Goal: Task Accomplishment & Management: Complete application form

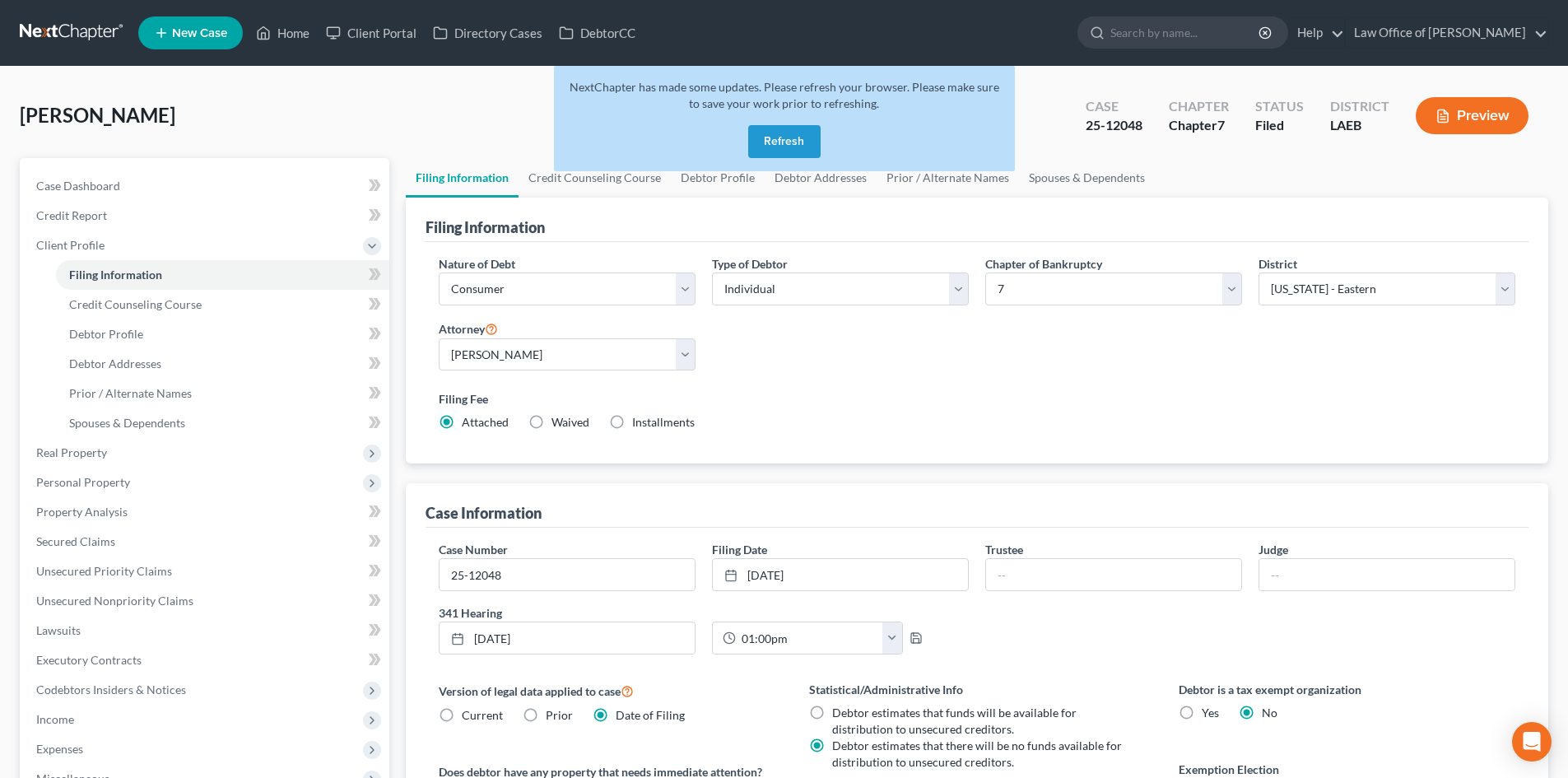
select select "1"
select select "0"
select select "34"
select select "0"
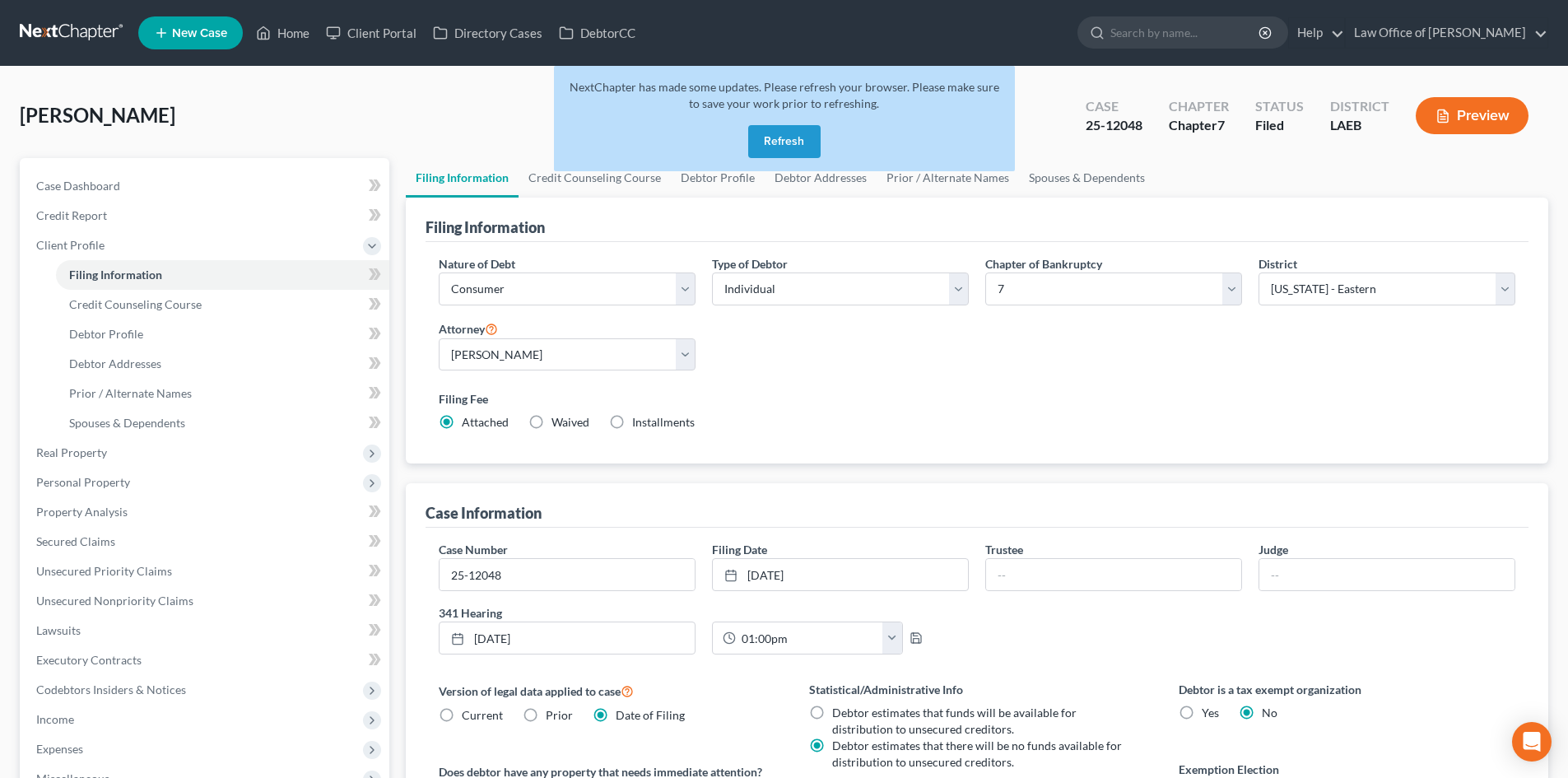
select select "19"
click at [802, 151] on button "Refresh" at bounding box center [784, 142] width 72 height 33
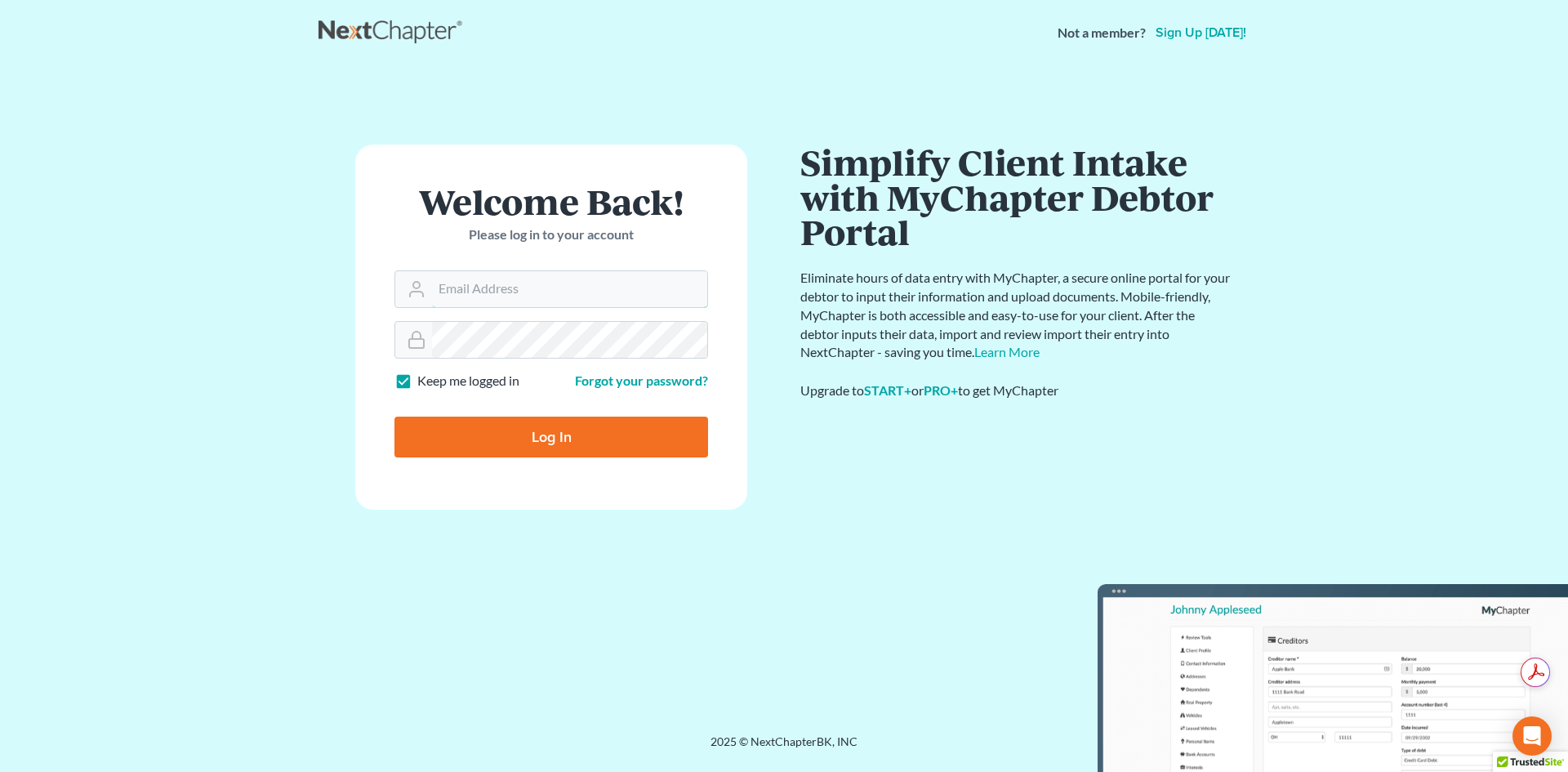
type input "[PERSON_NAME][EMAIL_ADDRESS][DOMAIN_NAME]"
click at [533, 441] on input "Log In" at bounding box center [551, 436] width 314 height 41
type input "Thinking..."
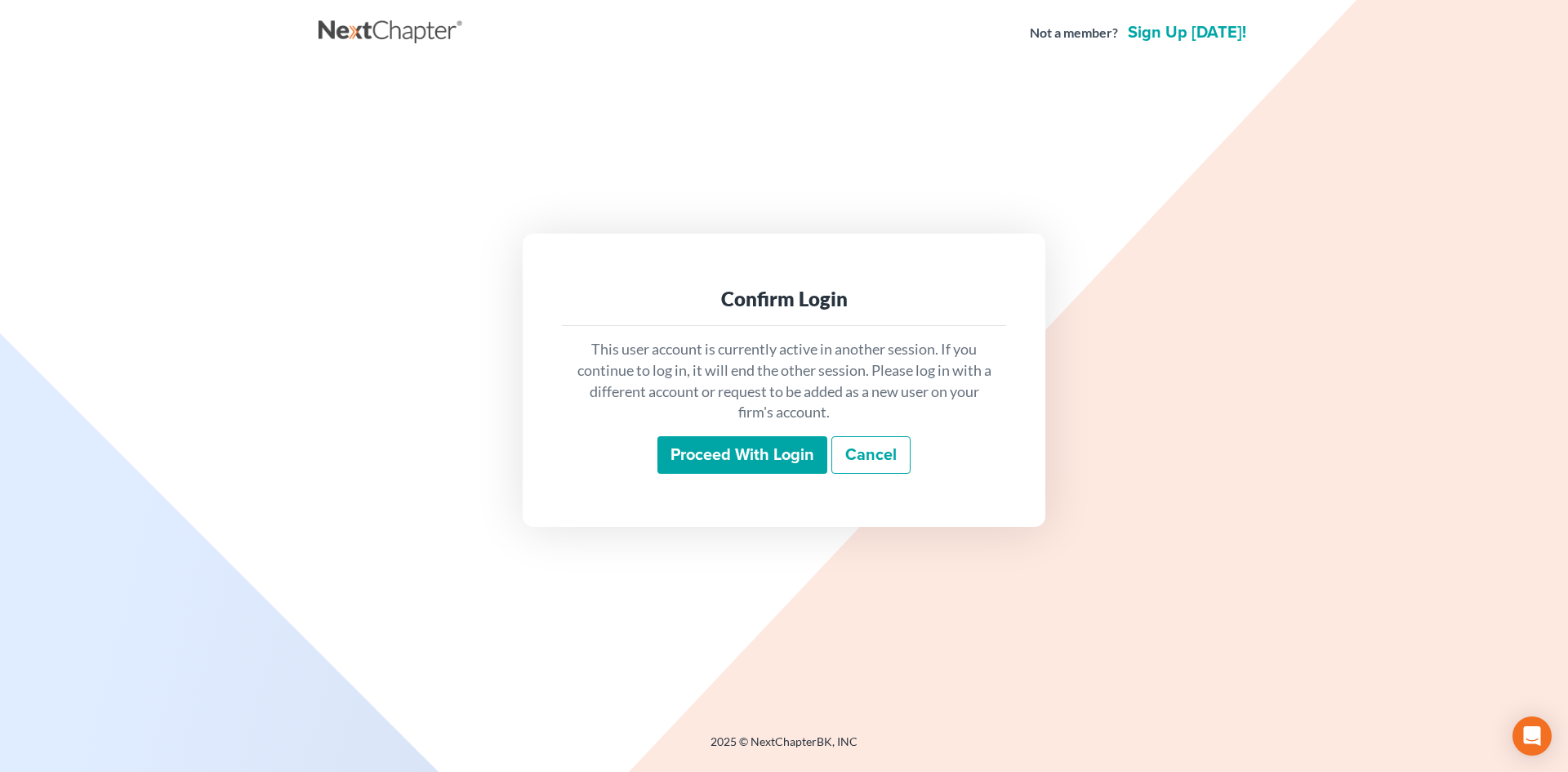
click at [763, 454] on input "Proceed with login" at bounding box center [742, 455] width 170 height 38
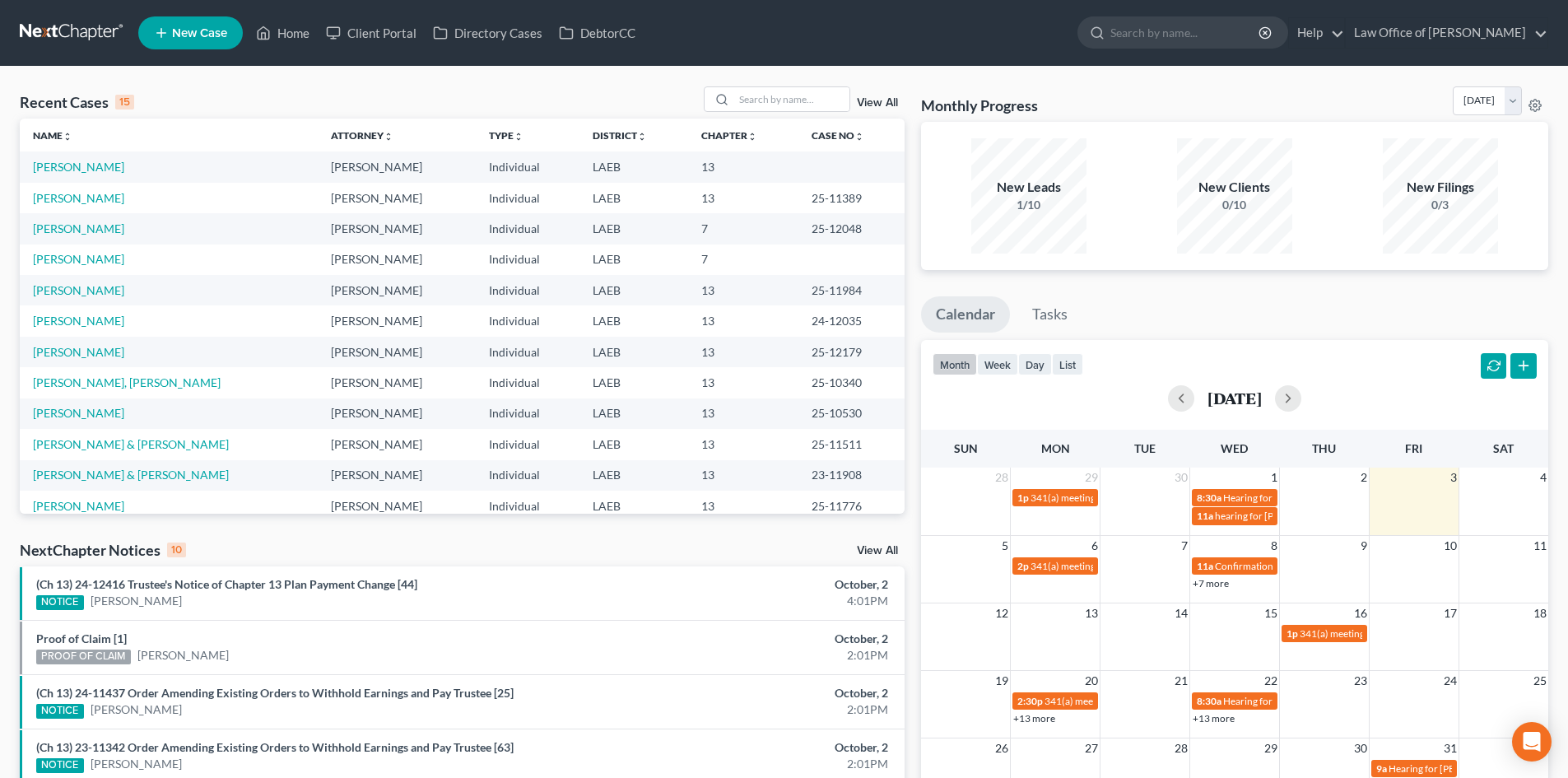
click at [872, 103] on link "View All" at bounding box center [877, 103] width 41 height 11
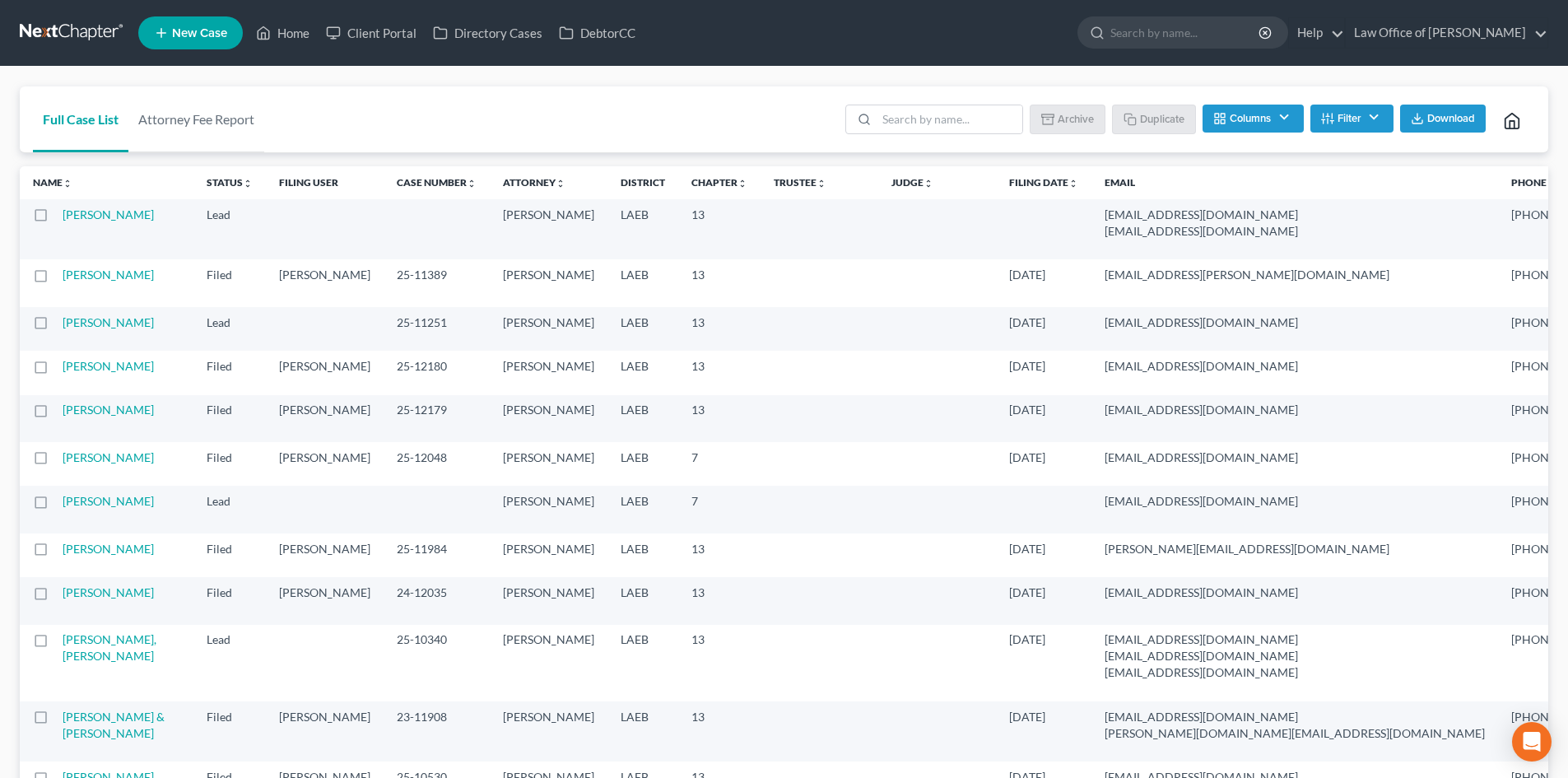
click at [85, 37] on link at bounding box center [72, 33] width 105 height 30
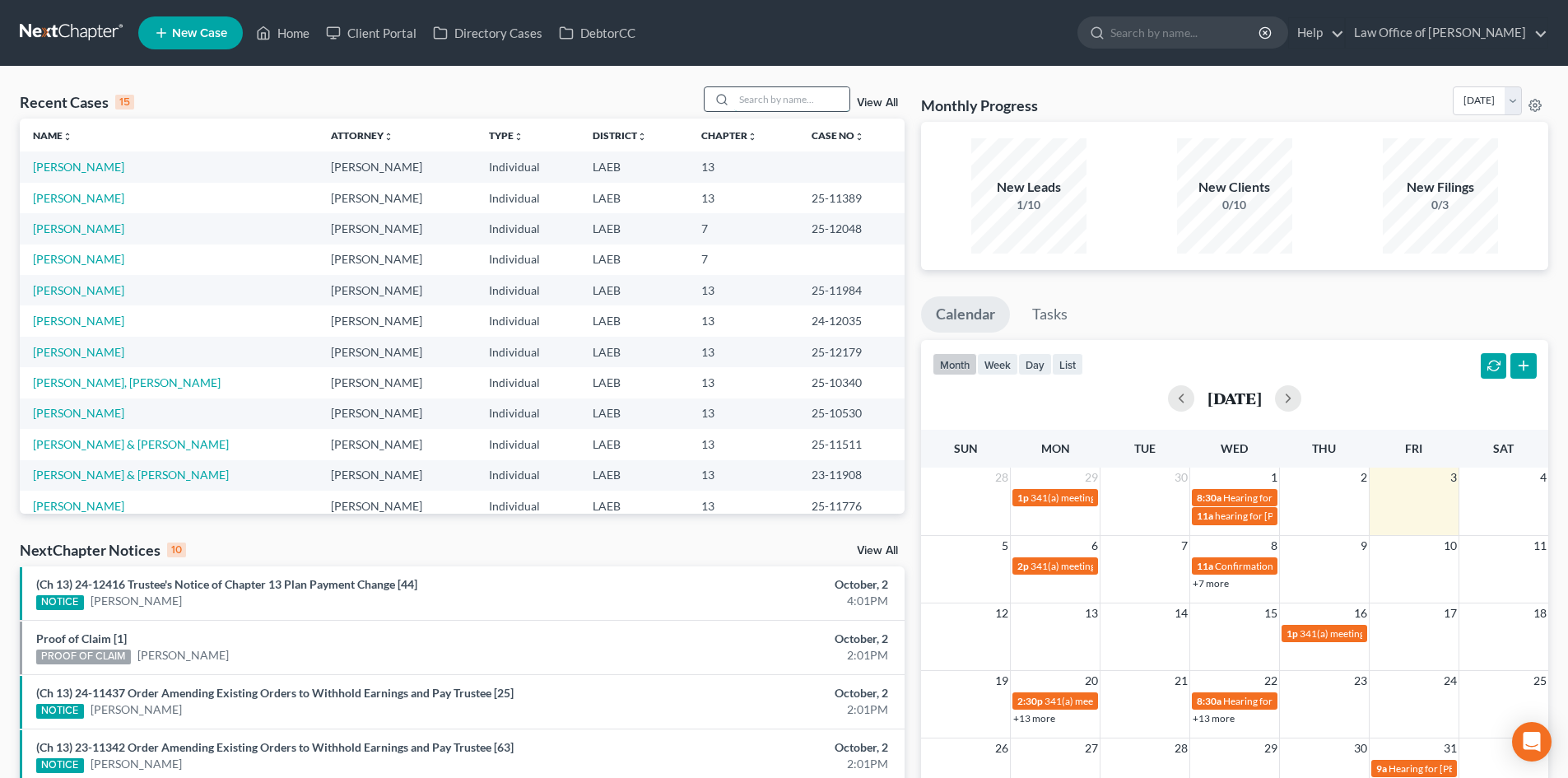
click at [781, 100] on input "search" at bounding box center [791, 98] width 116 height 23
type input "cade"
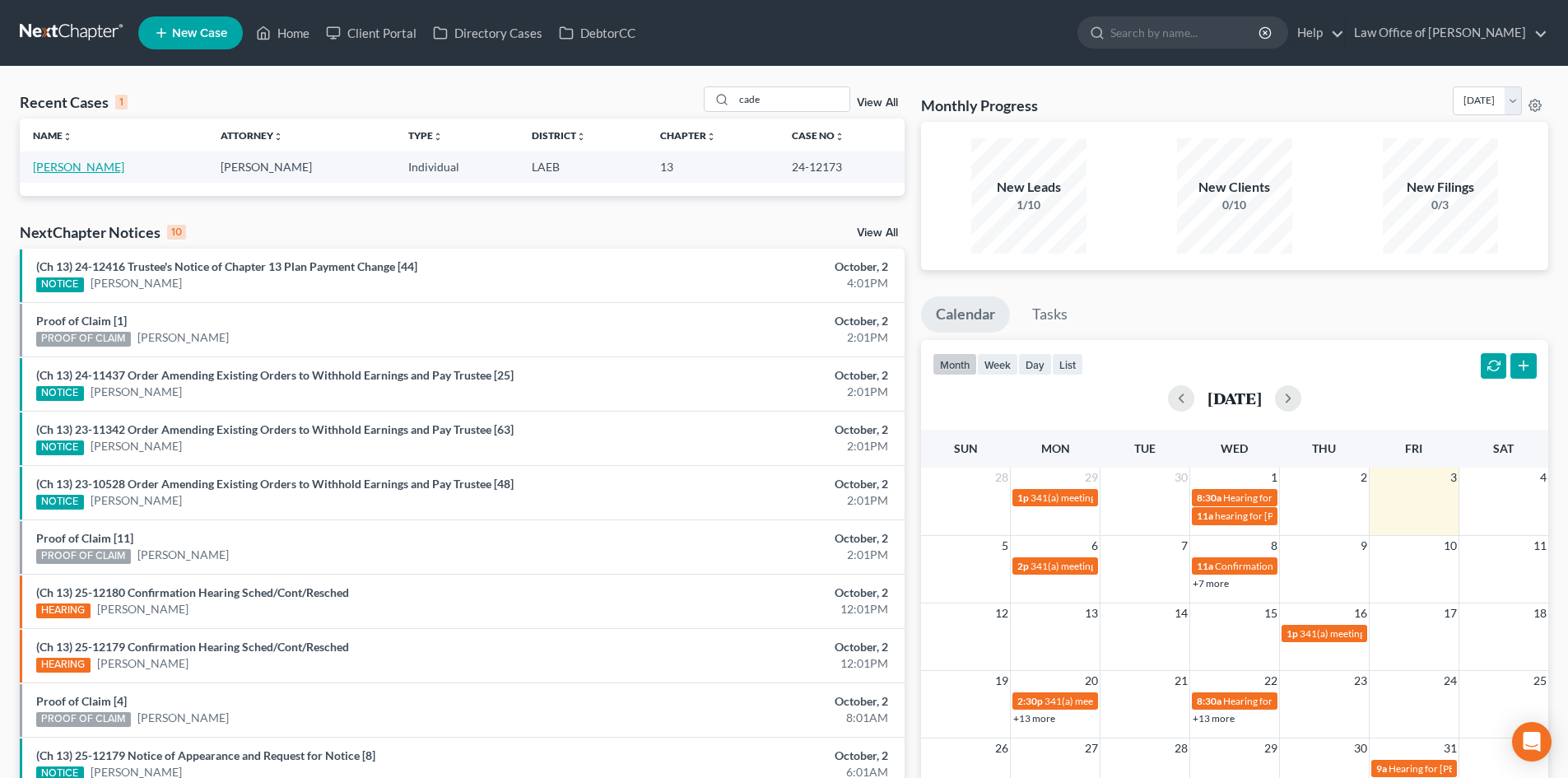
click at [64, 170] on link "Cade, Bernadette" at bounding box center [78, 167] width 91 height 14
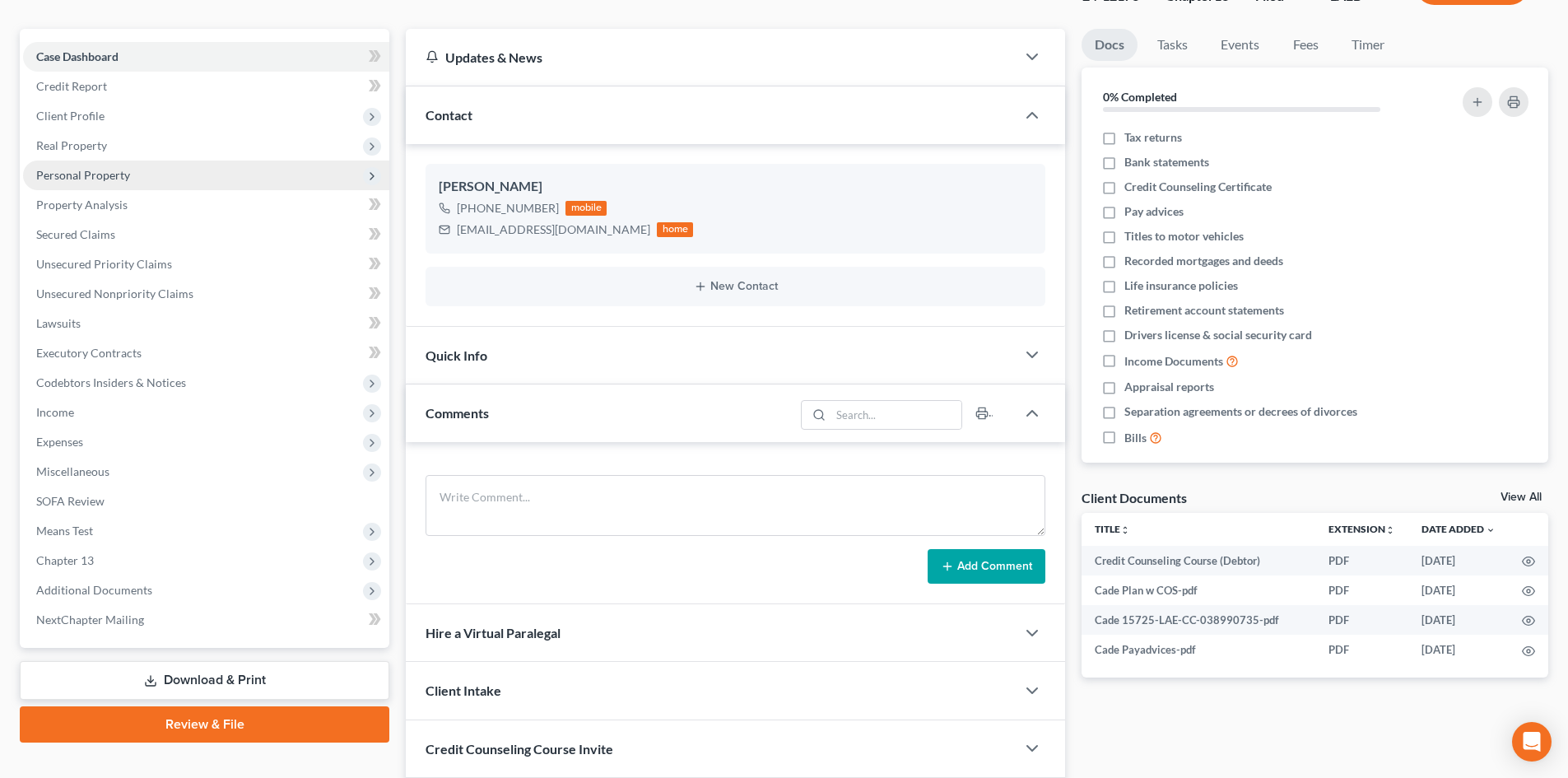
scroll to position [164, 0]
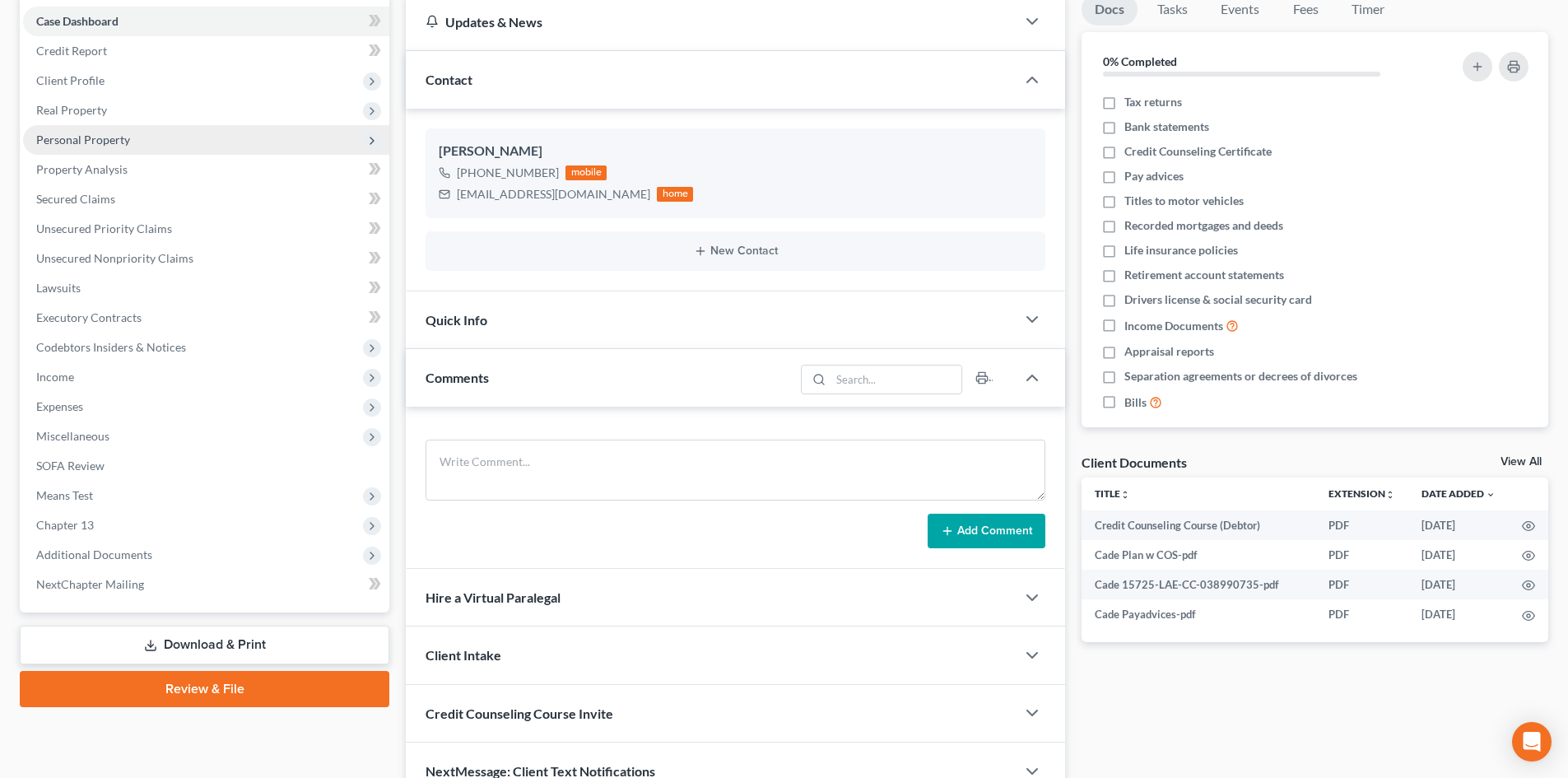
click at [81, 146] on span "Personal Property" at bounding box center [83, 139] width 94 height 14
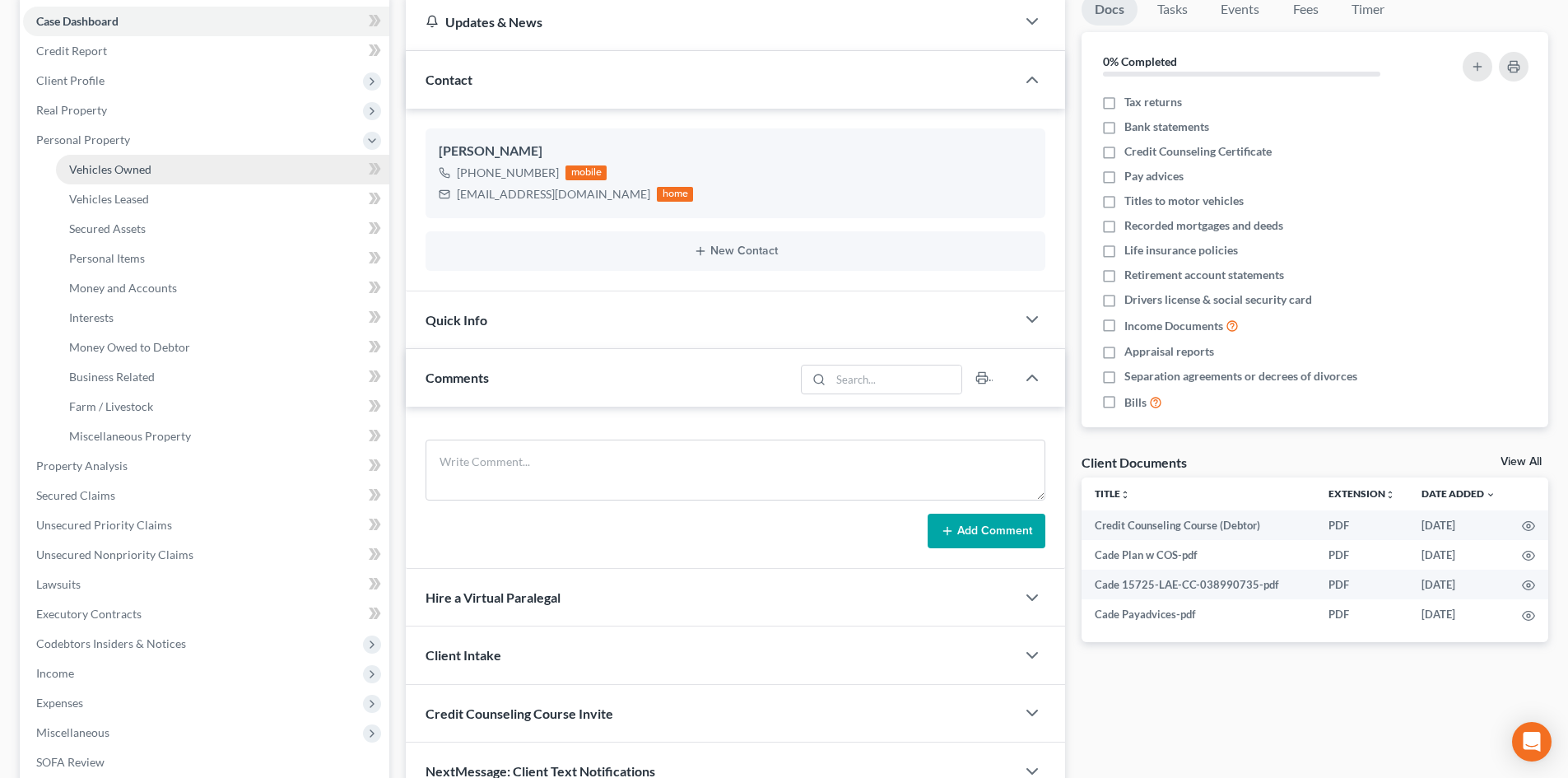
click at [102, 173] on span "Vehicles Owned" at bounding box center [110, 170] width 83 height 14
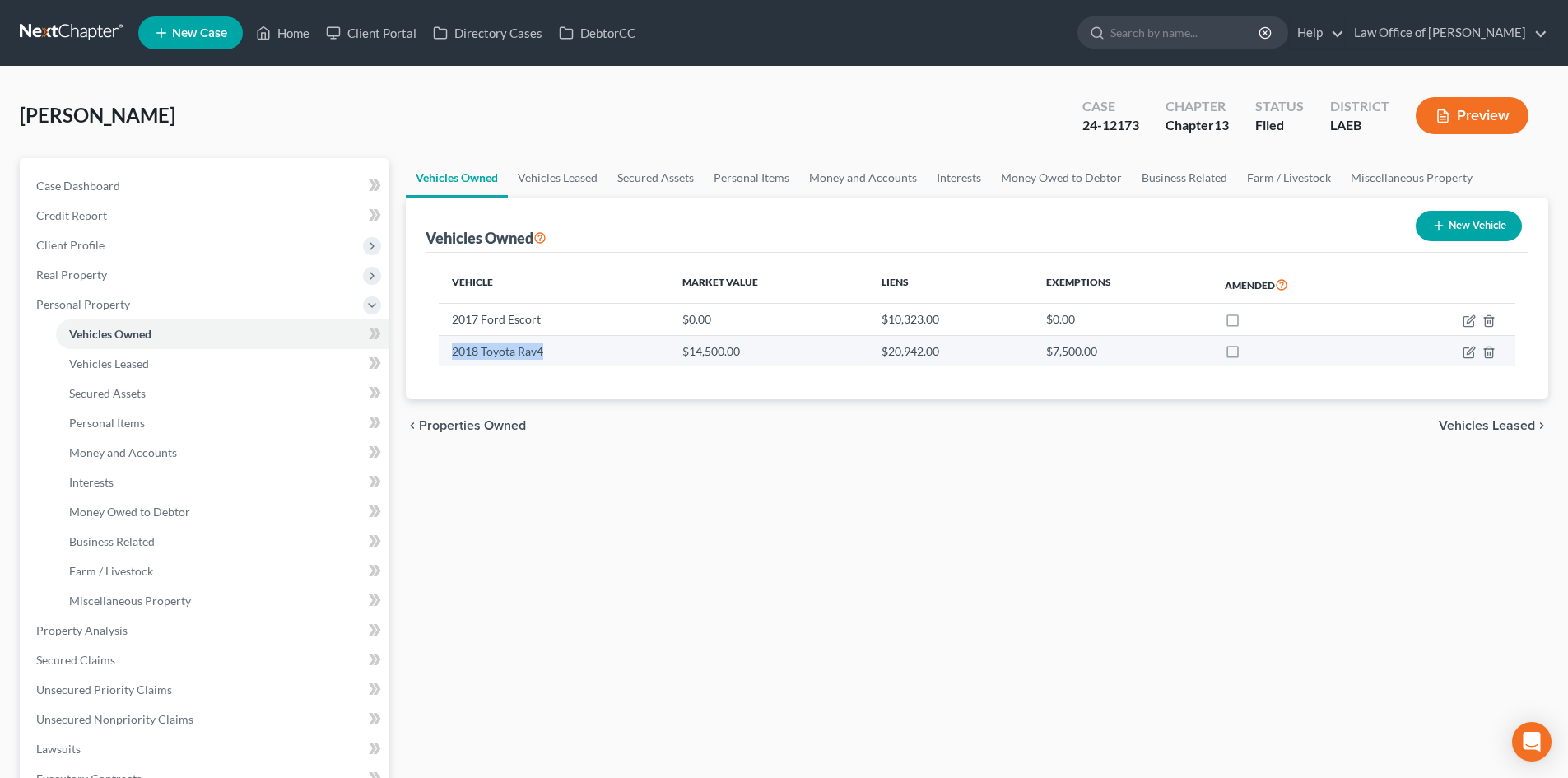
drag, startPoint x: 558, startPoint y: 351, endPoint x: 442, endPoint y: 344, distance: 116.2
click at [442, 344] on td "2018 Toyota Rav4" at bounding box center [554, 350] width 230 height 31
click at [603, 360] on td "2018 Toyota Rav4" at bounding box center [554, 350] width 230 height 31
click at [1060, 422] on div "chevron_left Properties Owned Vehicles Leased chevron_right" at bounding box center [977, 425] width 1142 height 53
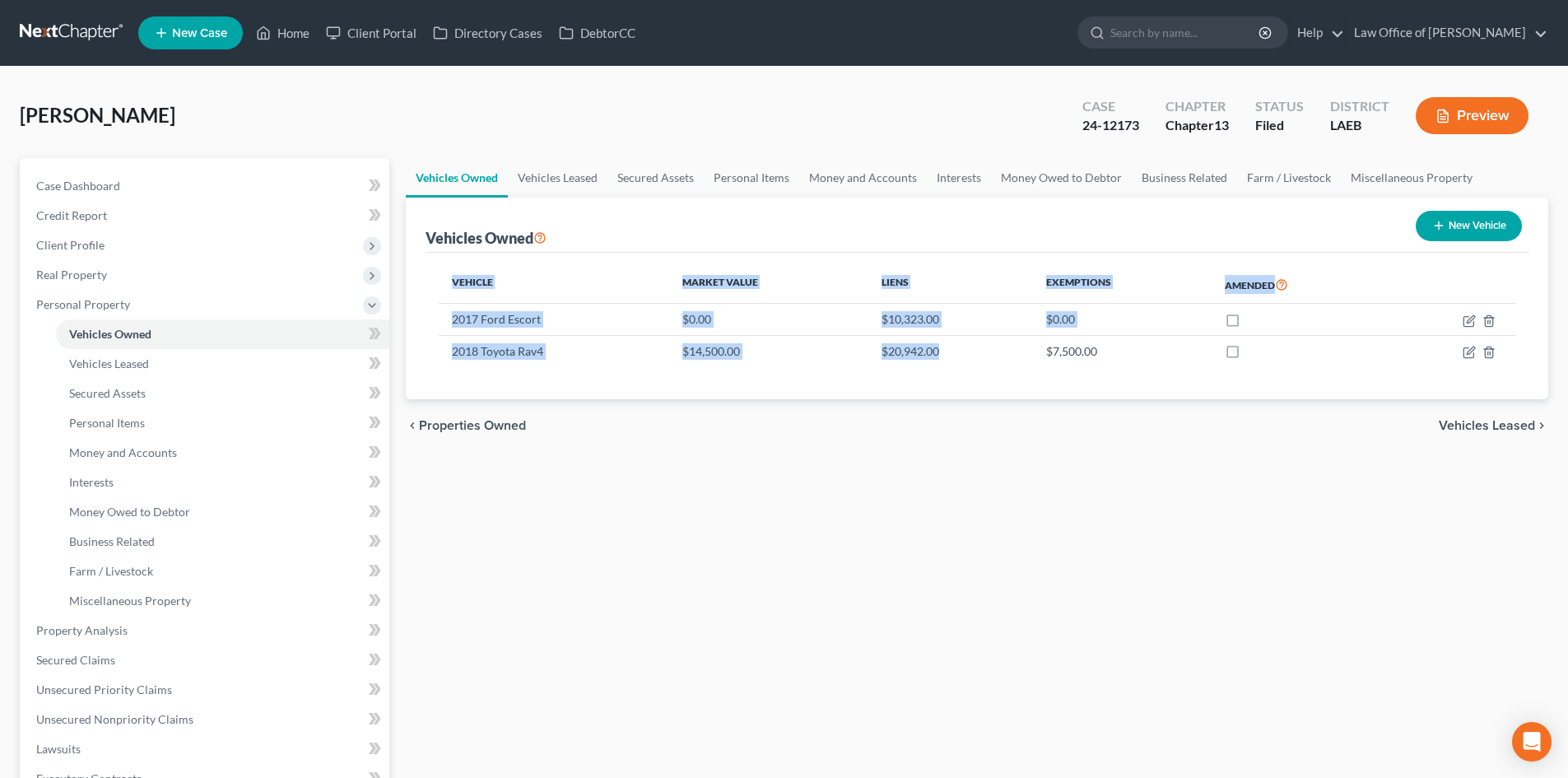
drag, startPoint x: 547, startPoint y: 361, endPoint x: 410, endPoint y: 362, distance: 137.0
click at [410, 362] on div "Vehicles Owned New Vehicle Vehicle Market Value Liens Exemptions Amended 2017 F…" at bounding box center [977, 298] width 1142 height 203
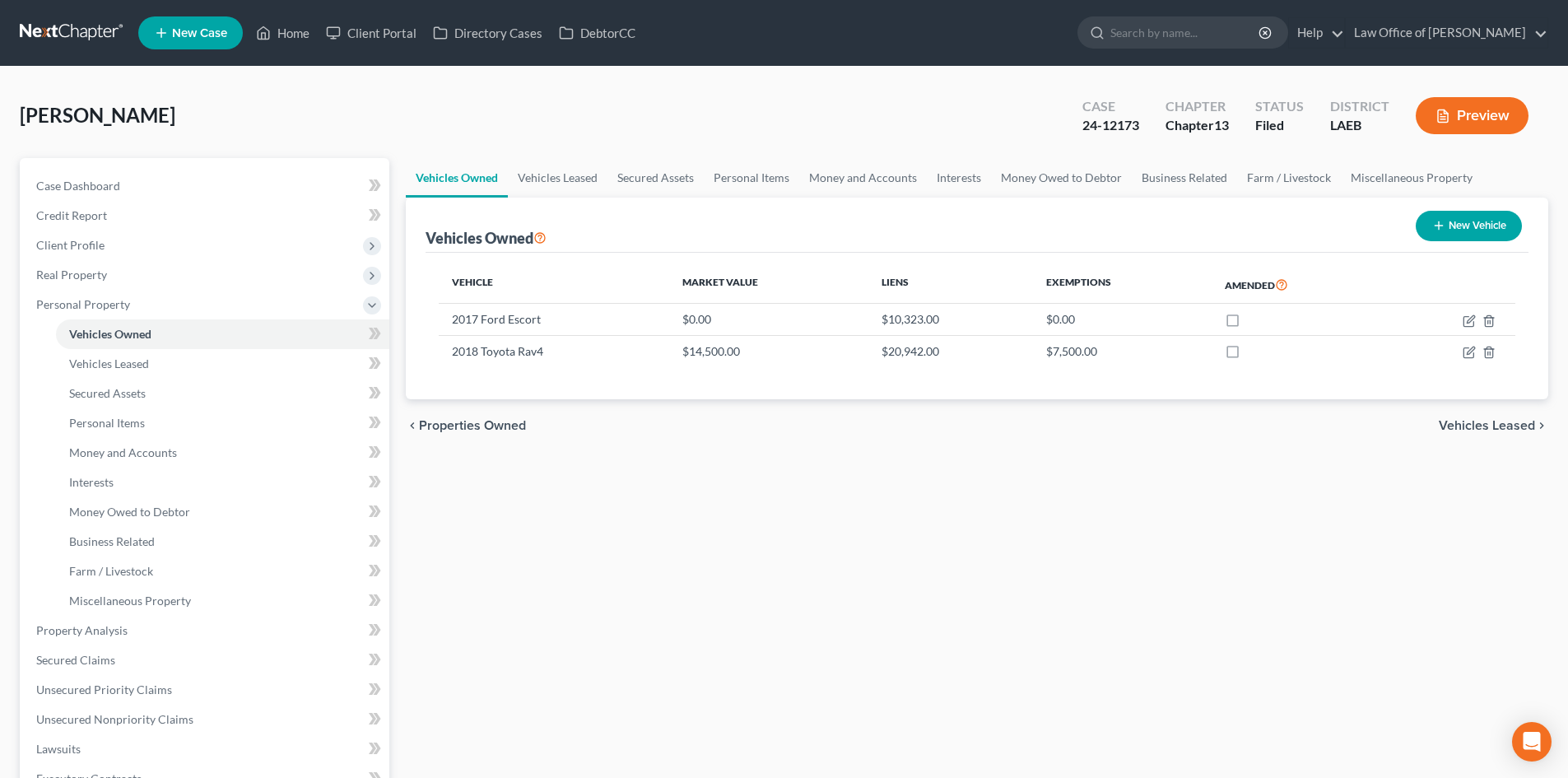
click at [1123, 621] on div "Vehicles Owned Vehicles Leased Secured Assets Personal Items Money and Accounts…" at bounding box center [976, 663] width 1159 height 1010
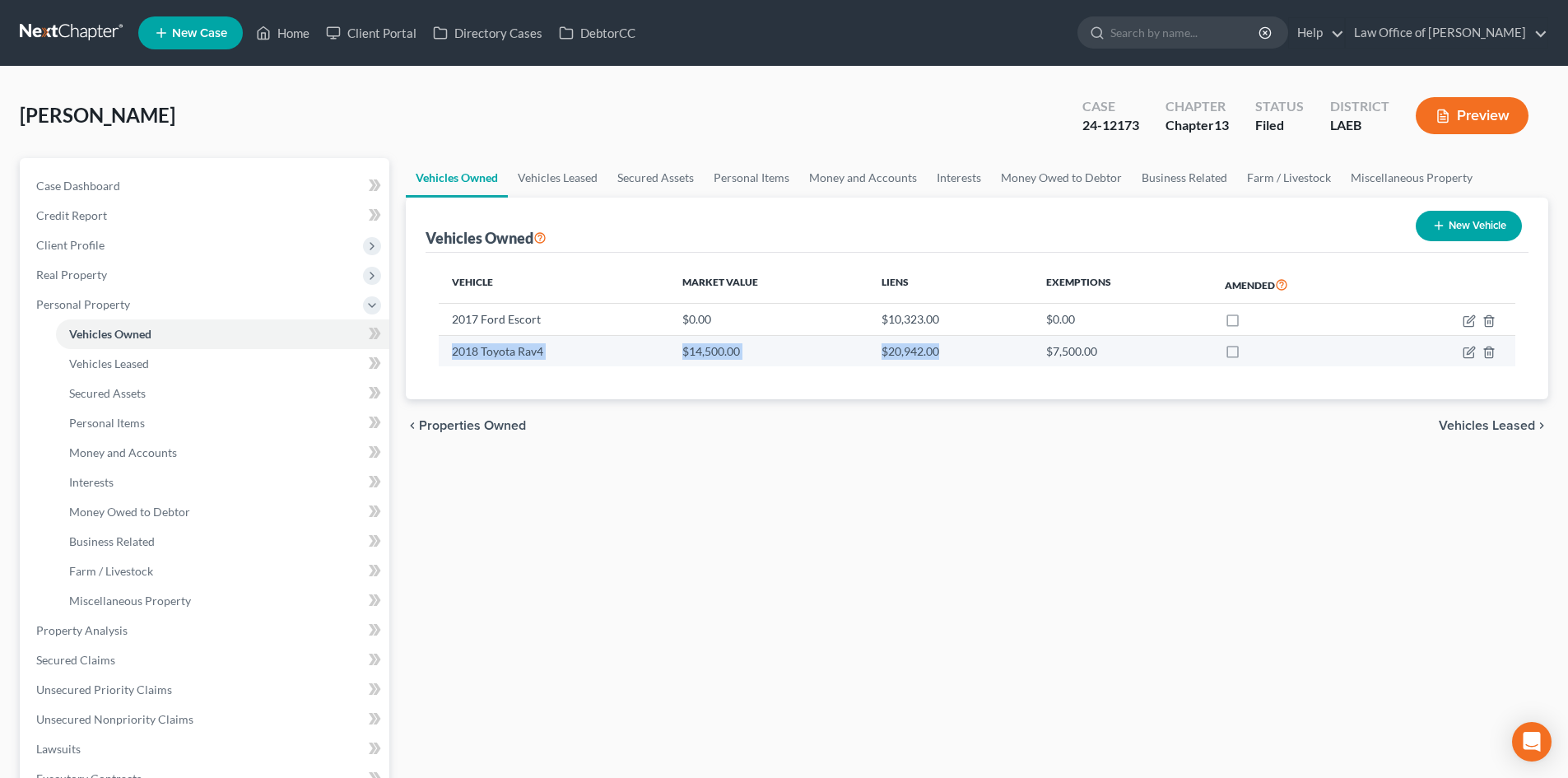
drag, startPoint x: 968, startPoint y: 349, endPoint x: 442, endPoint y: 353, distance: 526.0
click at [442, 353] on tr "2018 Toyota Rav4 $14,500.00 $20,942.00 $7,500.00" at bounding box center [977, 350] width 1076 height 31
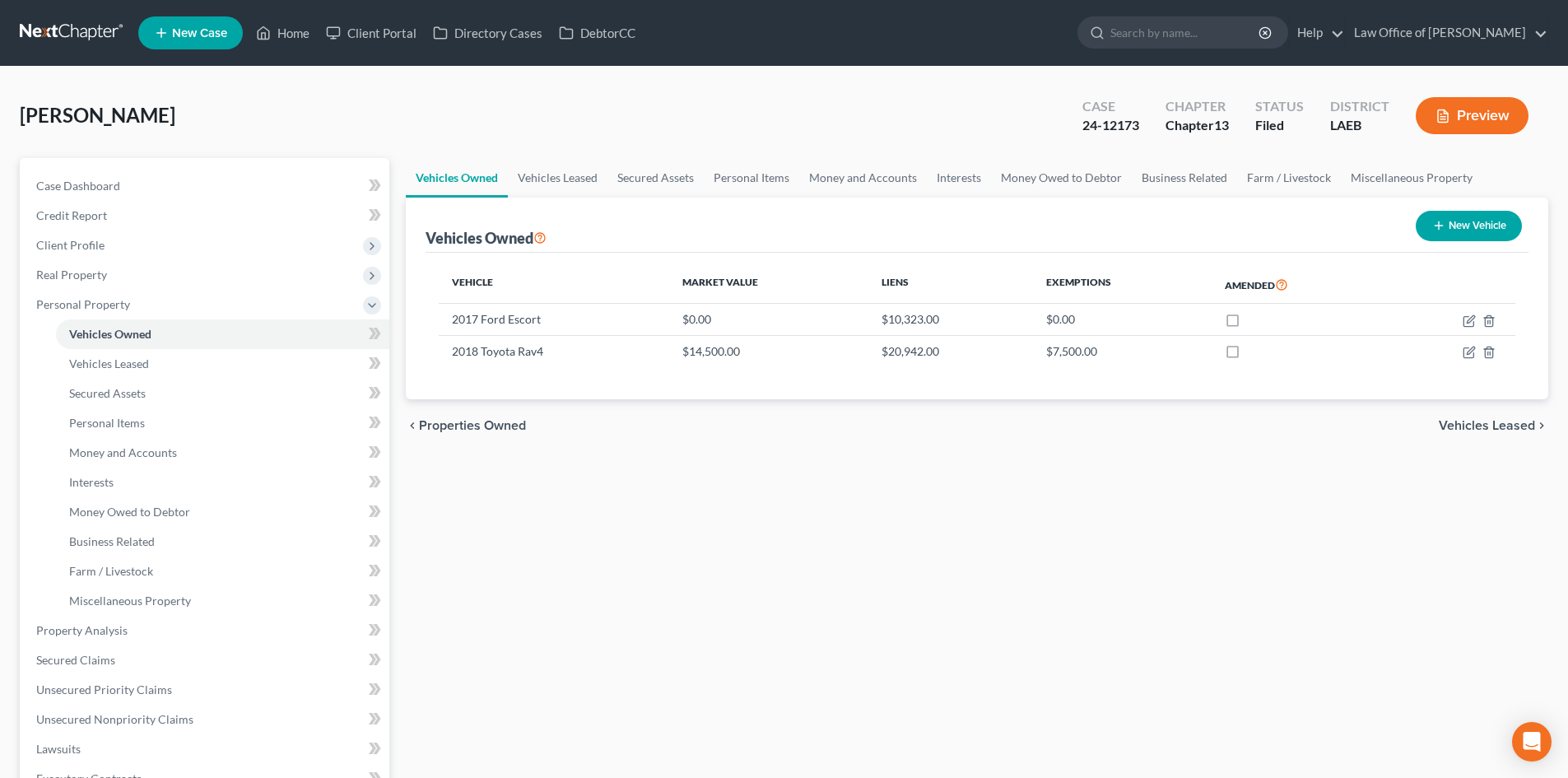
click at [945, 560] on div "Vehicles Owned Vehicles Leased Secured Assets Personal Items Money and Accounts…" at bounding box center [976, 663] width 1159 height 1010
drag, startPoint x: 71, startPoint y: 188, endPoint x: 65, endPoint y: 195, distance: 9.2
click at [71, 188] on span "Case Dashboard" at bounding box center [78, 185] width 84 height 14
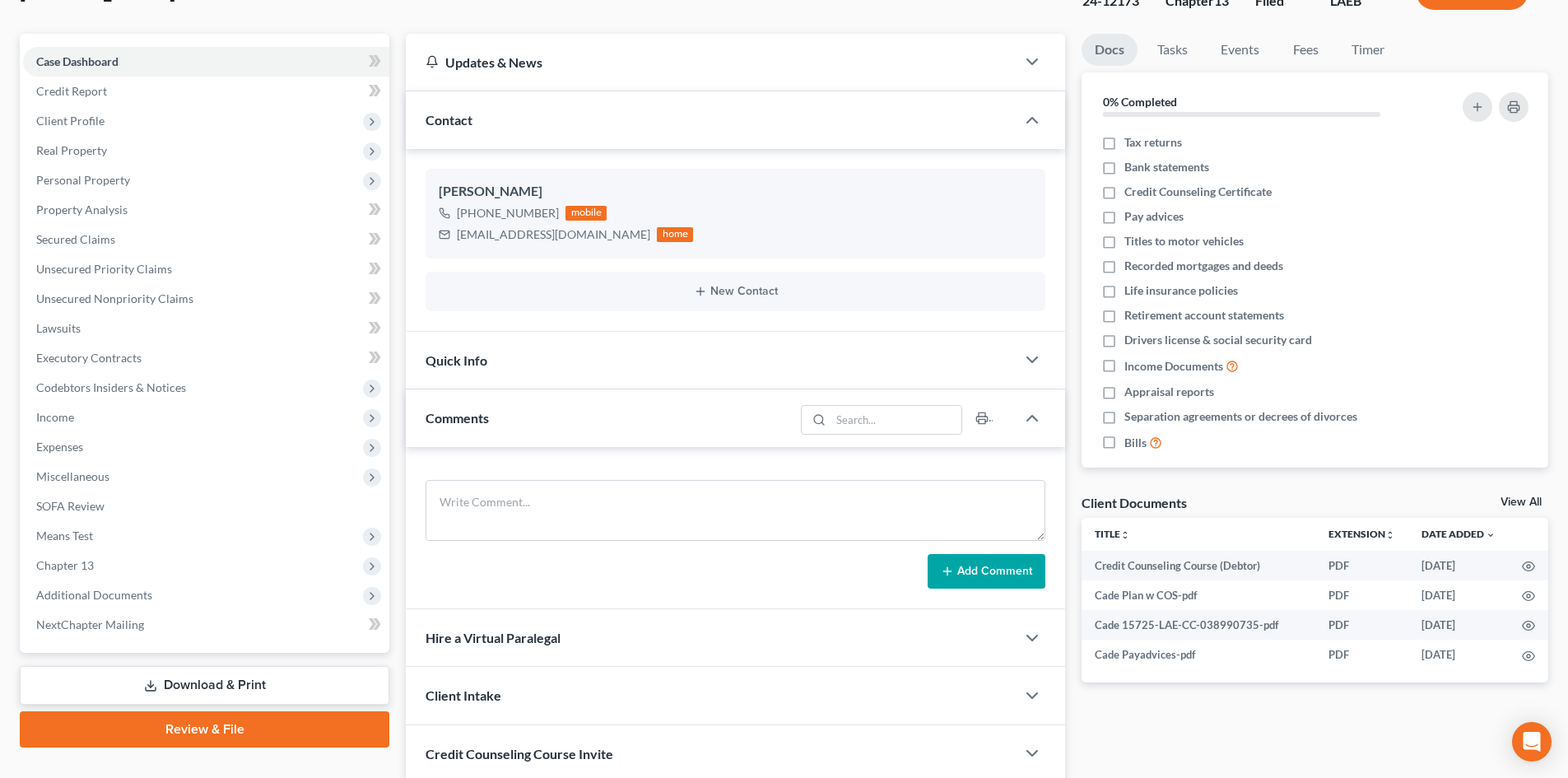
scroll to position [164, 0]
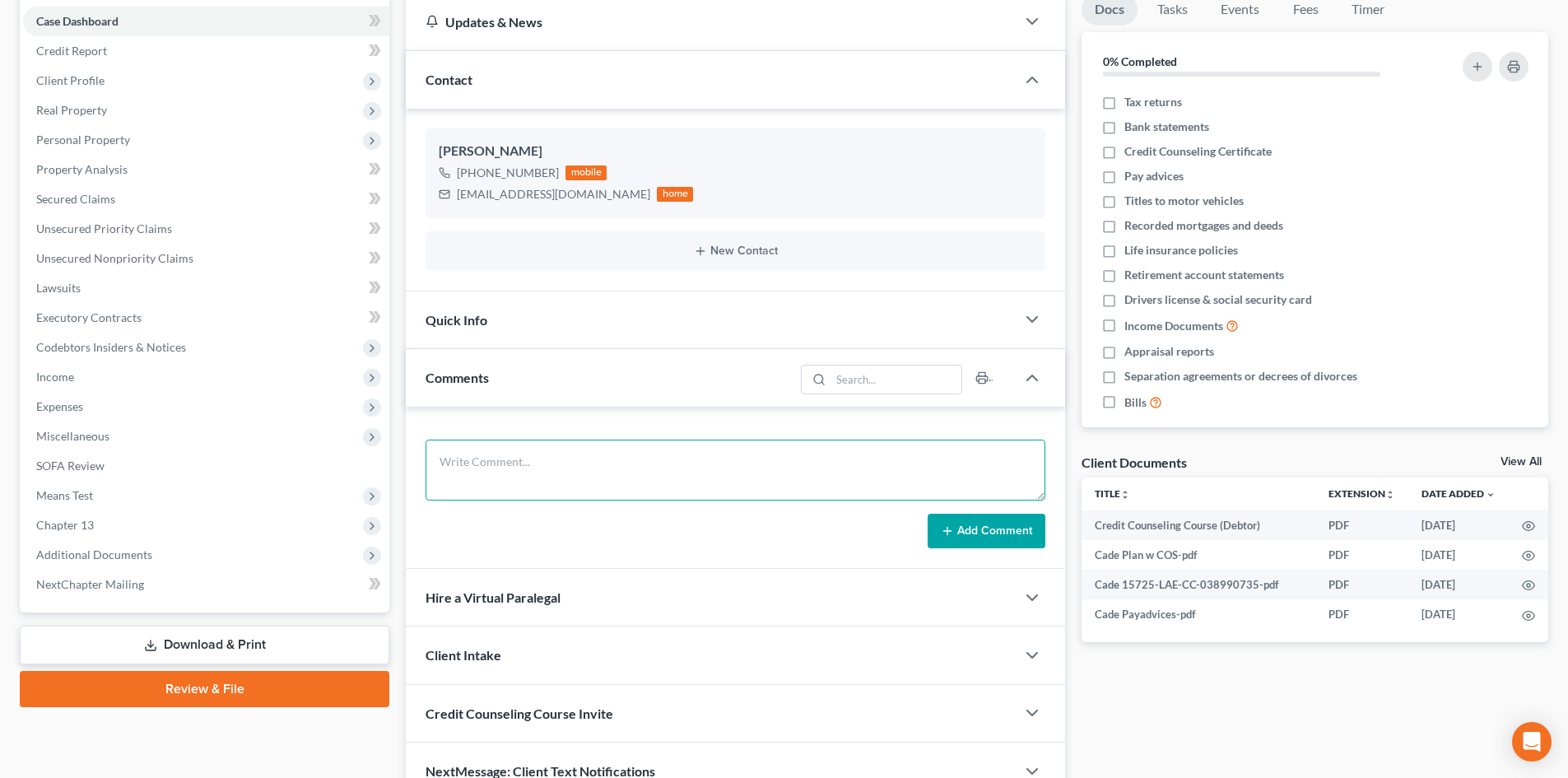
click at [550, 468] on textarea at bounding box center [734, 470] width 620 height 61
click at [81, 530] on span "Chapter 13" at bounding box center [65, 524] width 57 height 14
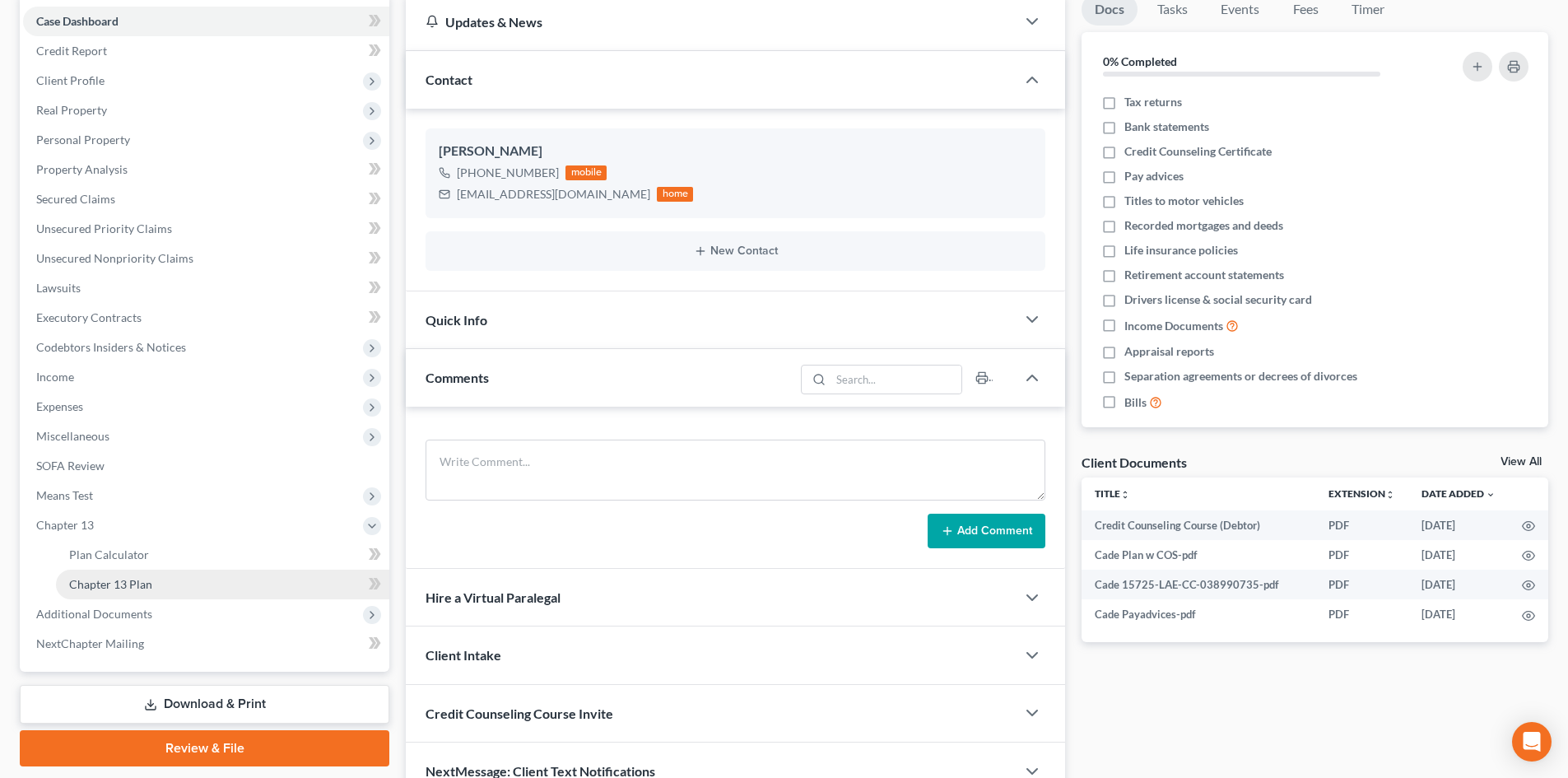
click at [120, 594] on link "Chapter 13 Plan" at bounding box center [222, 584] width 333 height 30
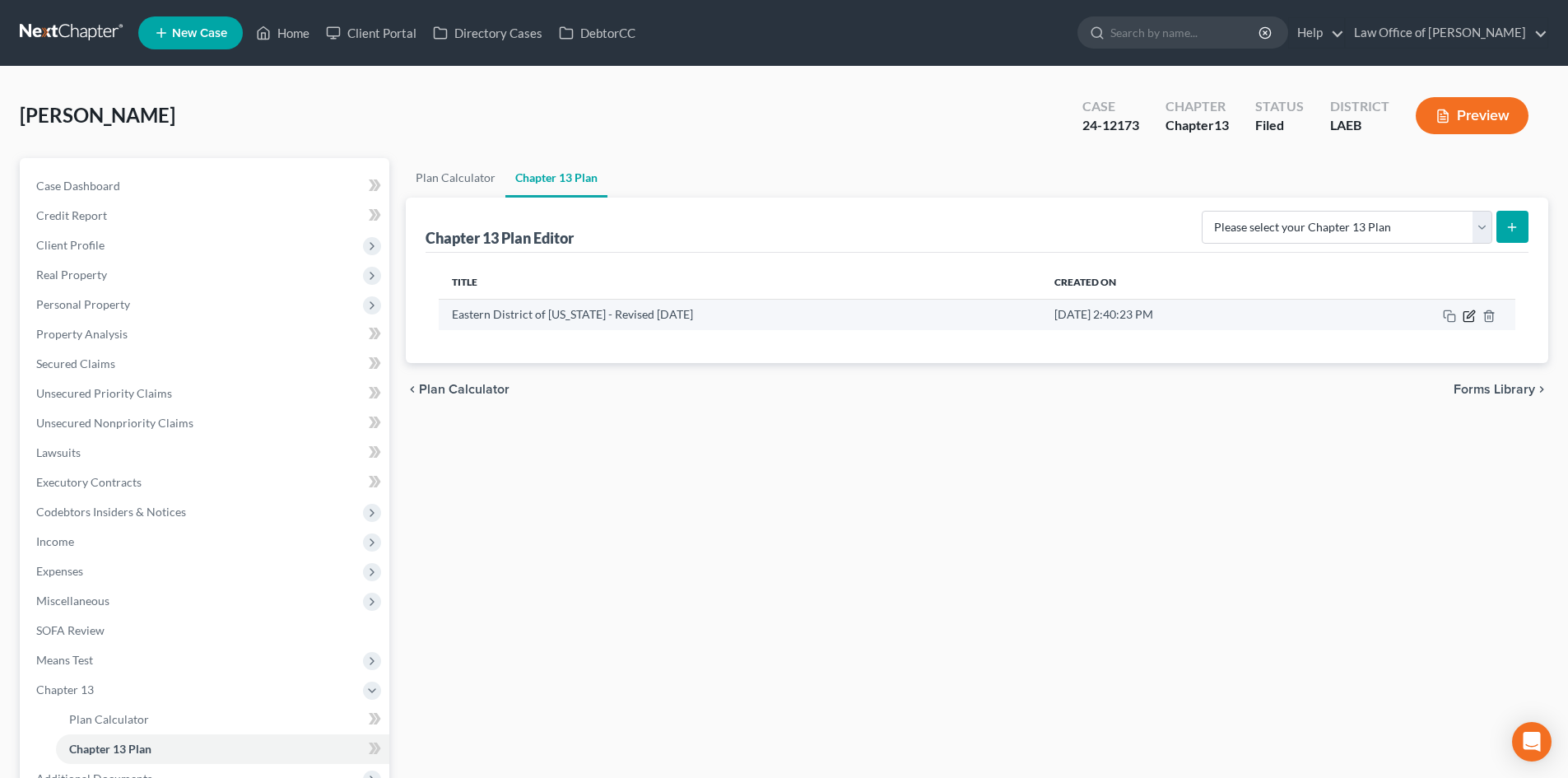
click at [1472, 316] on icon "button" at bounding box center [1468, 316] width 13 height 13
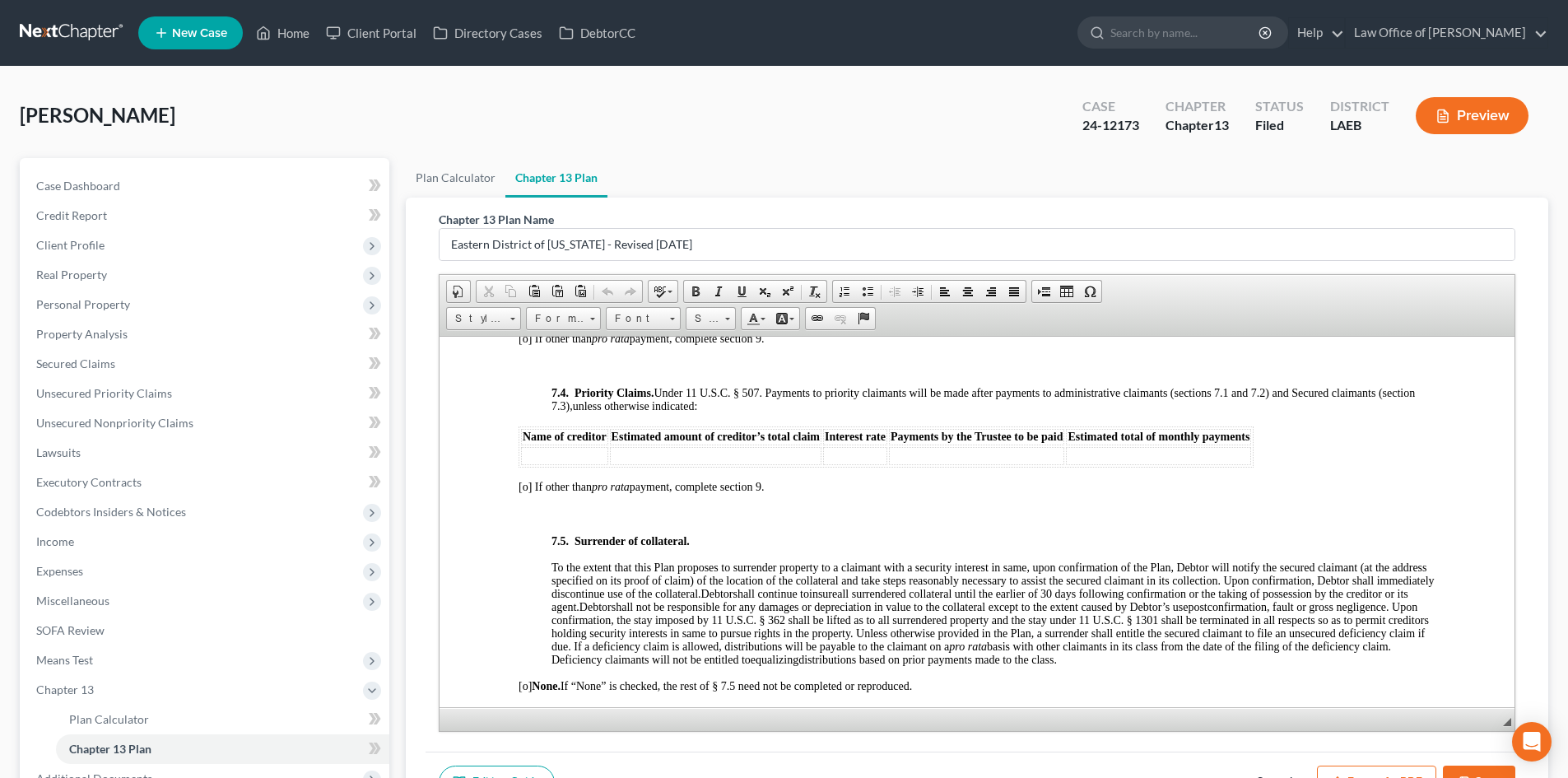
scroll to position [4279, 0]
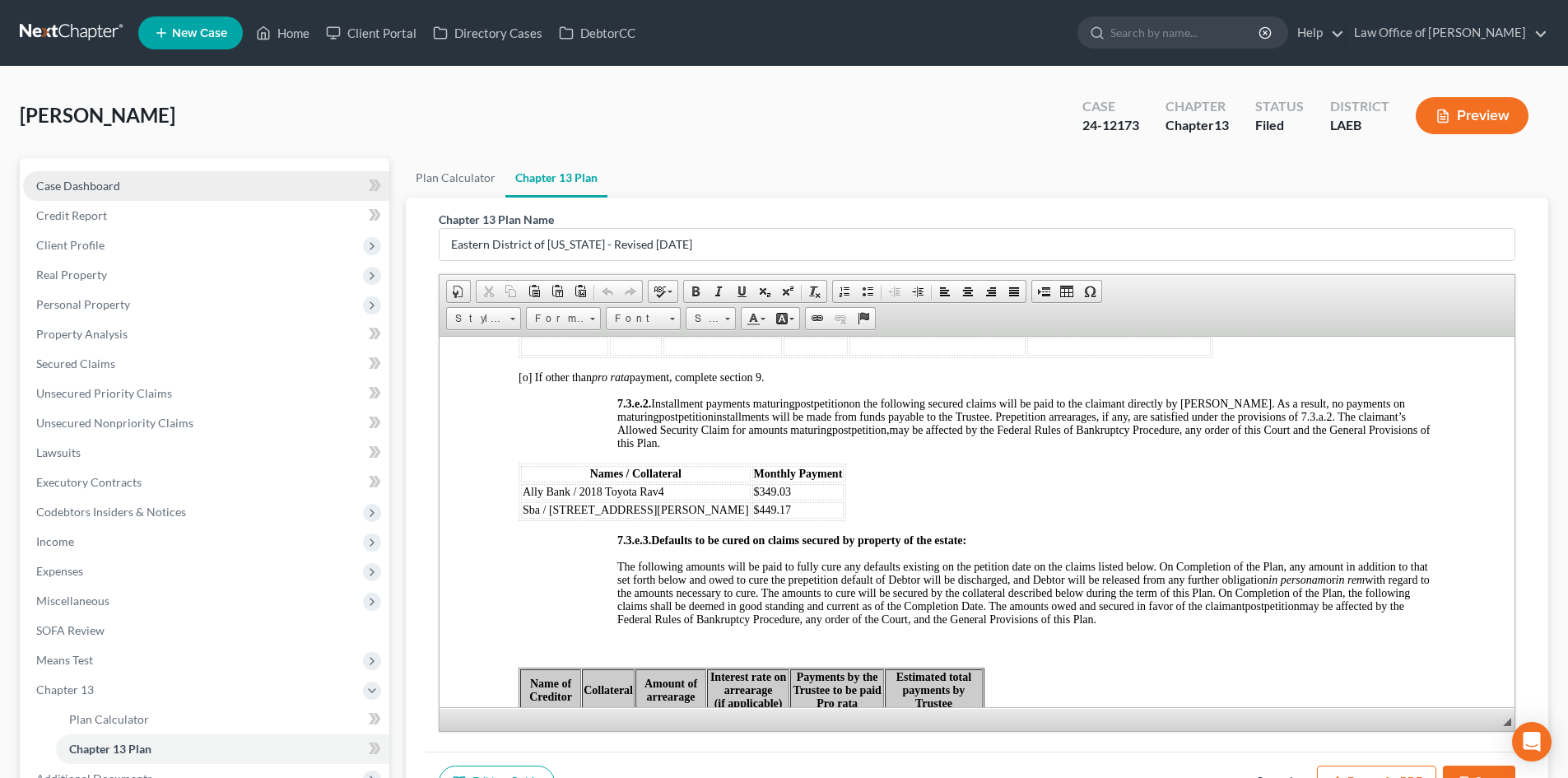
click at [59, 184] on span "Case Dashboard" at bounding box center [78, 185] width 84 height 14
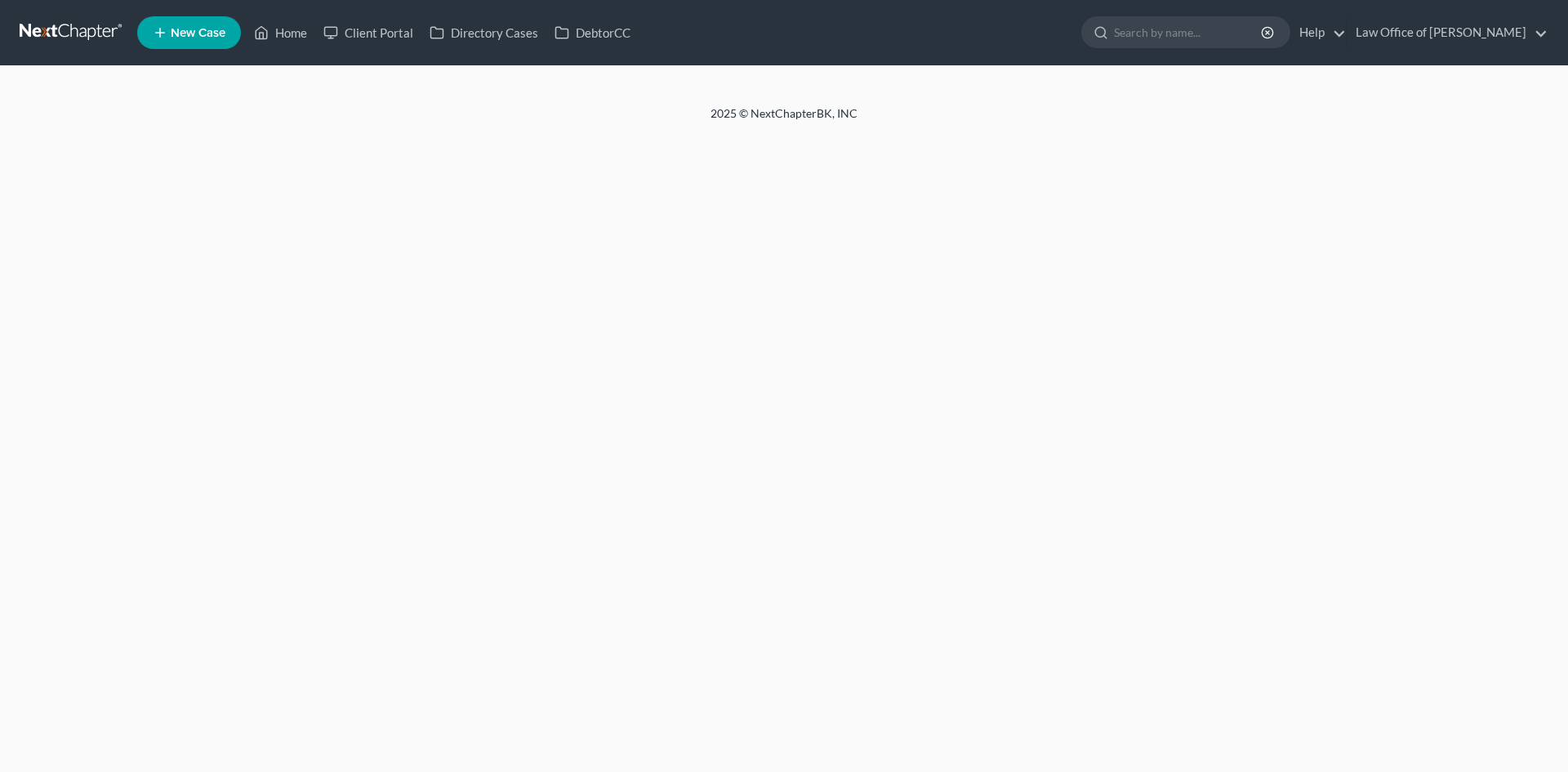
select select "1"
select select "0"
select select "34"
select select "19"
